Goal: Task Accomplishment & Management: Use online tool/utility

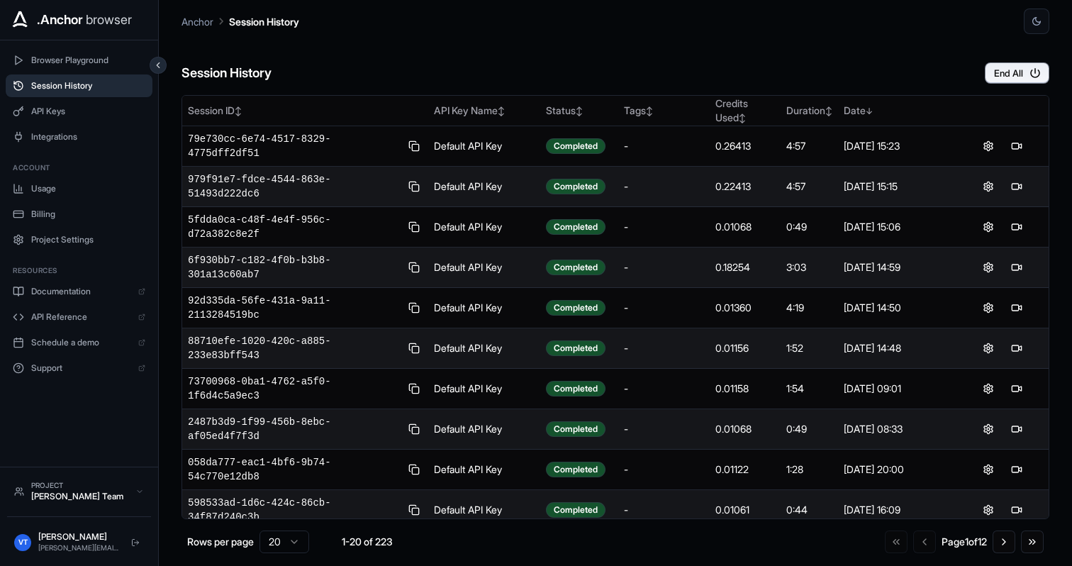
click at [103, 89] on span "Session History" at bounding box center [88, 85] width 114 height 11
click at [91, 116] on span "API Keys" at bounding box center [88, 111] width 114 height 11
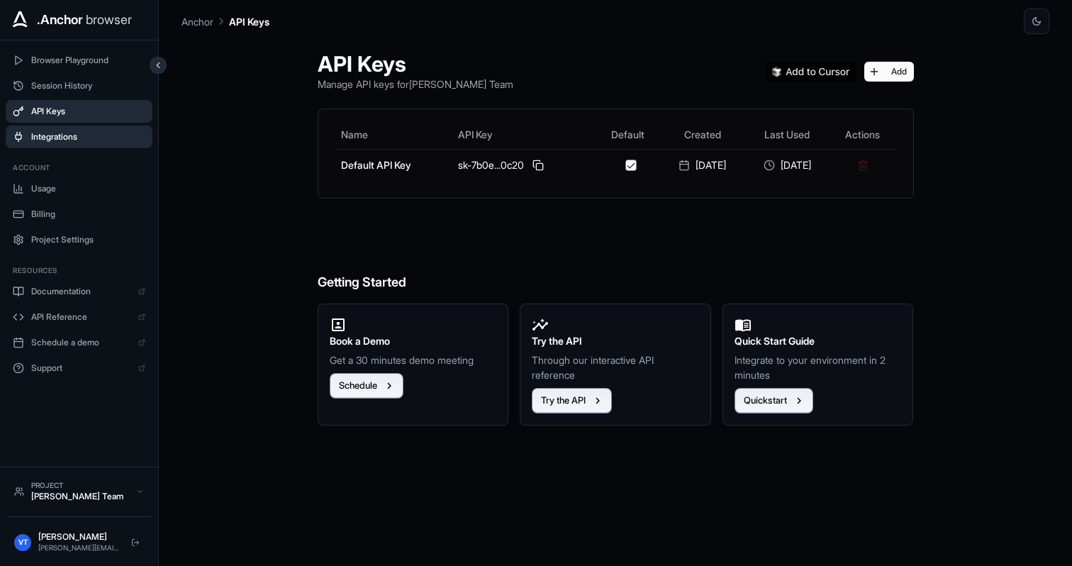
click at [84, 136] on span "Integrations" at bounding box center [88, 136] width 114 height 11
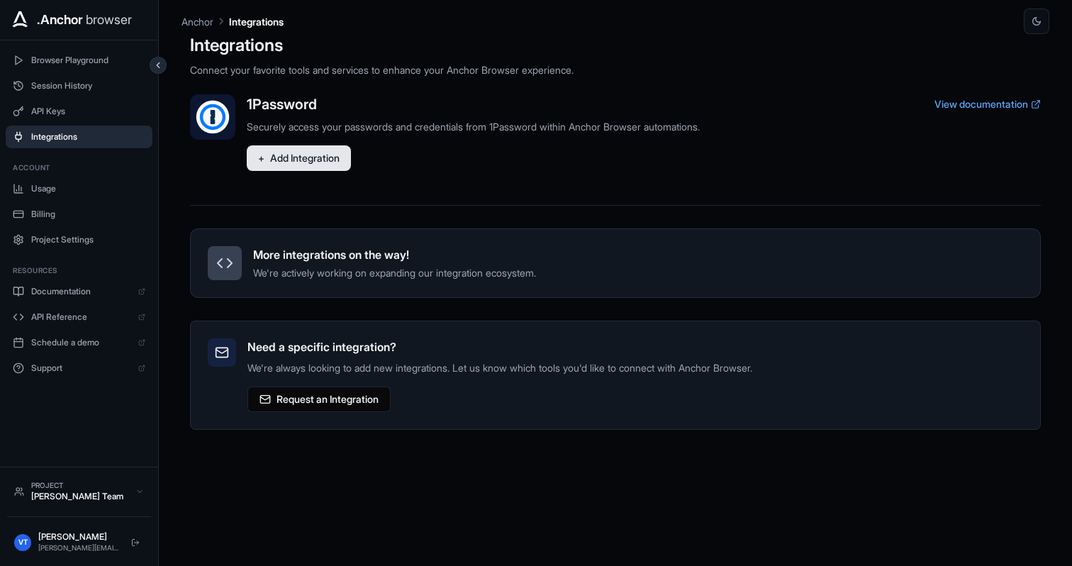
click at [303, 157] on button "+ Add Integration" at bounding box center [299, 158] width 104 height 26
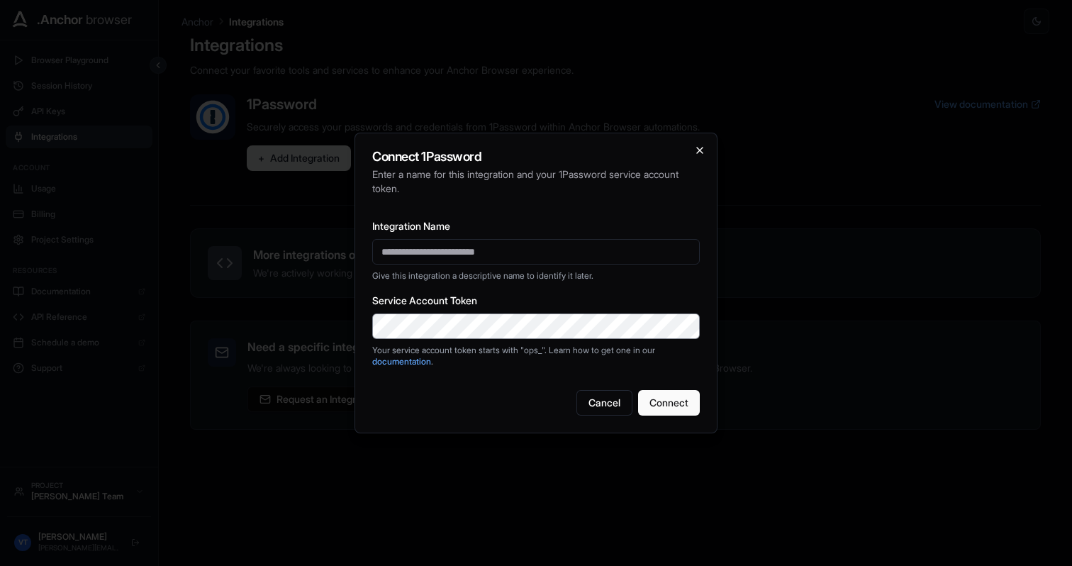
click at [700, 152] on icon "button" at bounding box center [699, 150] width 11 height 11
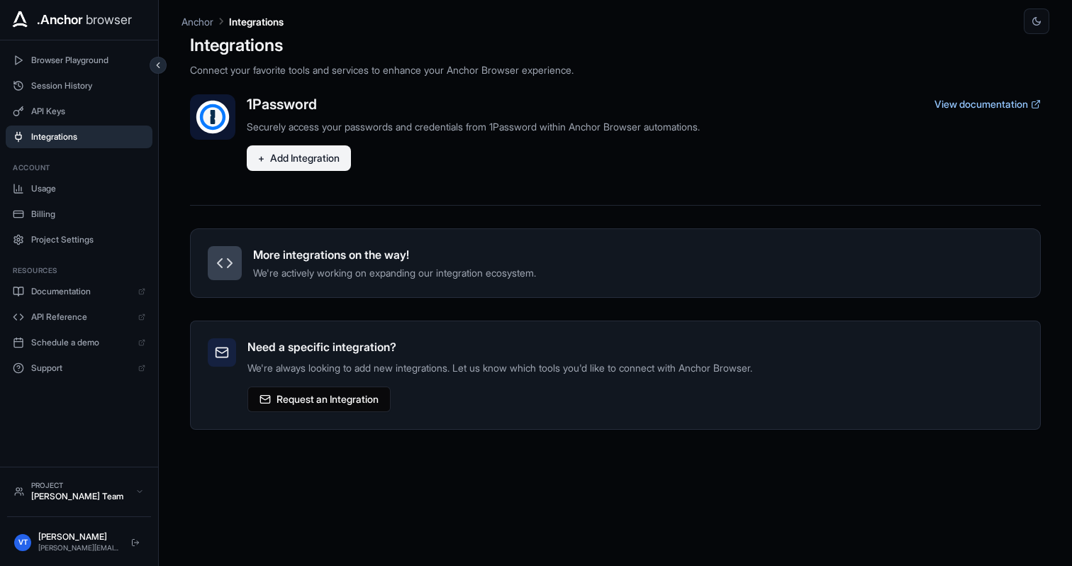
click at [944, 105] on link "View documentation" at bounding box center [987, 104] width 106 height 14
click at [303, 158] on button "+ Add Integration" at bounding box center [299, 158] width 104 height 26
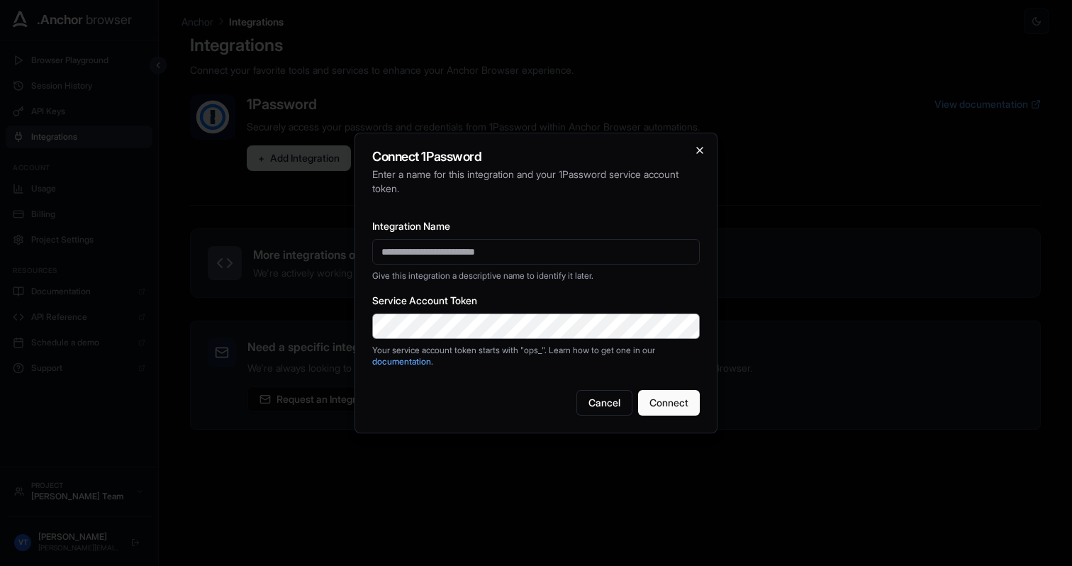
click at [700, 152] on icon "button" at bounding box center [699, 150] width 11 height 11
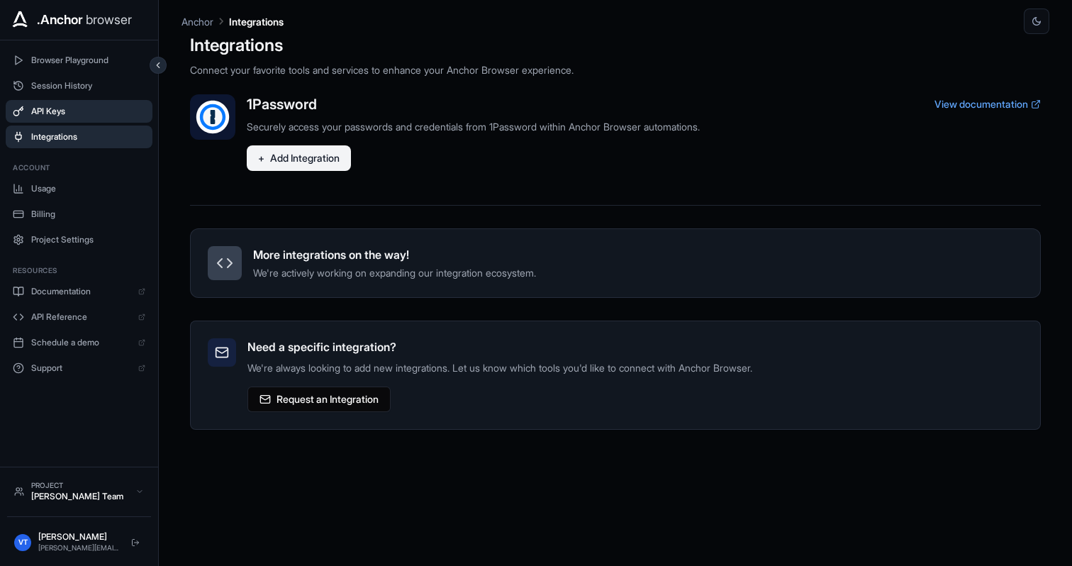
click at [36, 106] on span "API Keys" at bounding box center [88, 111] width 114 height 11
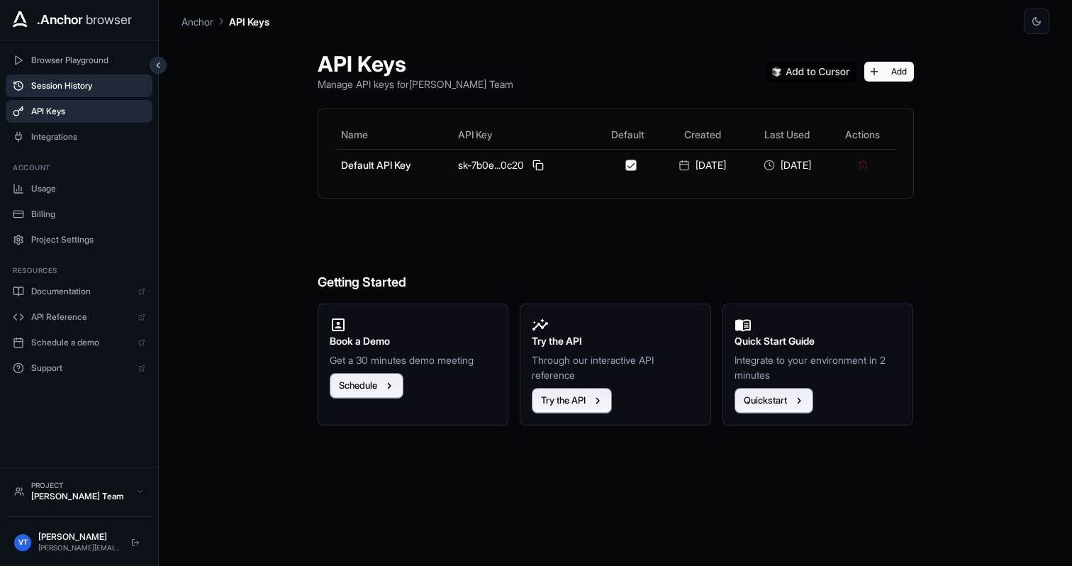
click at [59, 85] on span "Session History" at bounding box center [88, 85] width 114 height 11
